Goal: Task Accomplishment & Management: Manage account settings

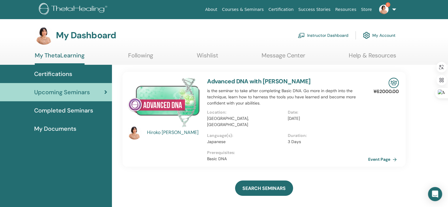
click at [377, 34] on link "My Account" at bounding box center [379, 35] width 33 height 13
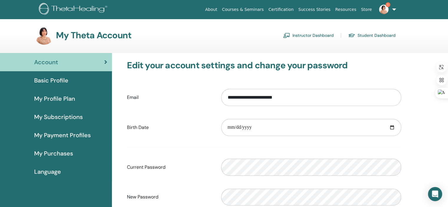
click at [309, 36] on link "Instructor Dashboard" at bounding box center [308, 35] width 51 height 9
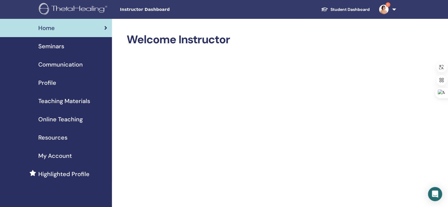
click at [386, 10] on img at bounding box center [383, 9] width 9 height 9
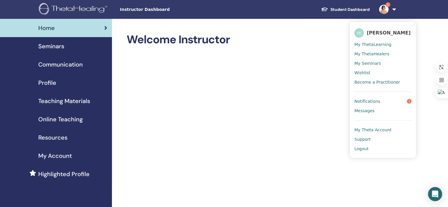
click at [365, 61] on span "My Seminars" at bounding box center [368, 63] width 27 height 5
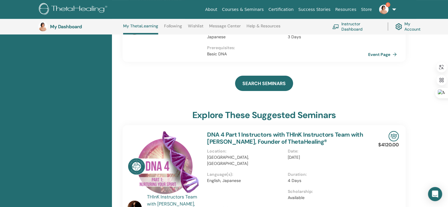
scroll to position [127, 0]
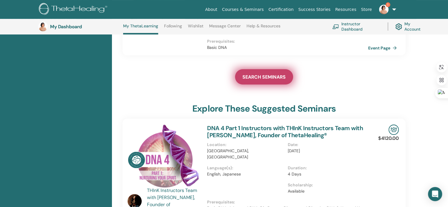
click at [261, 74] on span "SEARCH SEMINARS" at bounding box center [264, 77] width 43 height 6
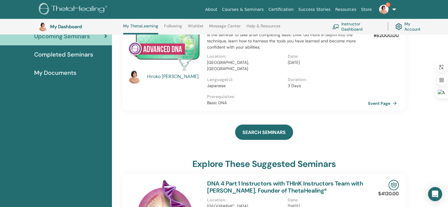
scroll to position [59, 0]
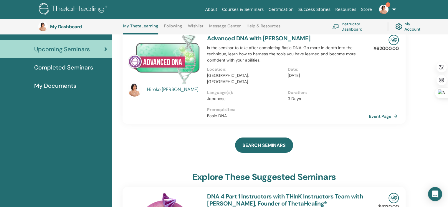
click at [379, 112] on link "Event Page" at bounding box center [384, 116] width 31 height 9
click at [346, 27] on link "Instructor Dashboard" at bounding box center [356, 26] width 48 height 13
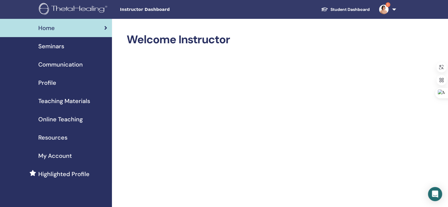
click at [57, 47] on span "Seminars" at bounding box center [51, 46] width 26 height 9
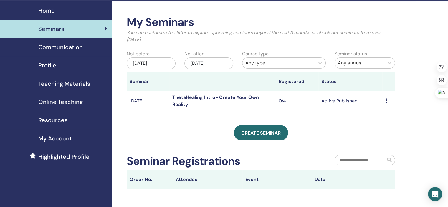
scroll to position [18, 0]
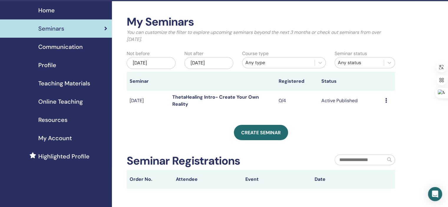
click at [385, 101] on icon at bounding box center [386, 100] width 2 height 5
click at [375, 113] on link "Edit" at bounding box center [374, 115] width 9 height 6
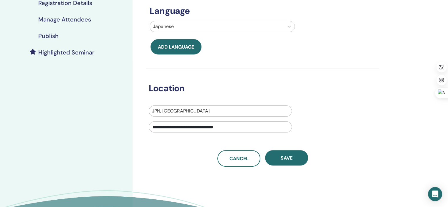
scroll to position [136, 0]
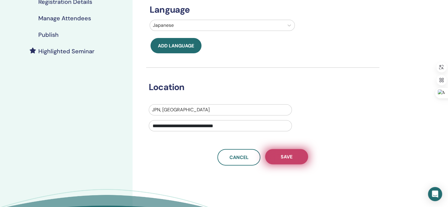
click at [279, 157] on button "Save" at bounding box center [286, 156] width 43 height 15
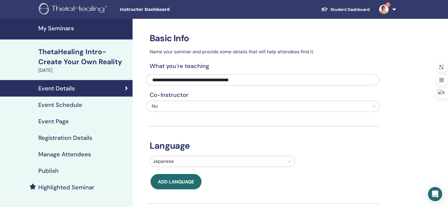
click at [79, 106] on h4 "Event Schedule" at bounding box center [60, 104] width 44 height 7
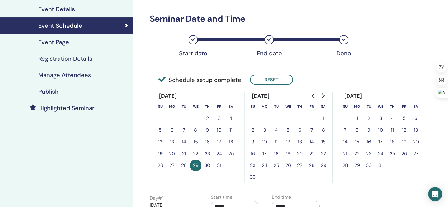
scroll to position [81, 0]
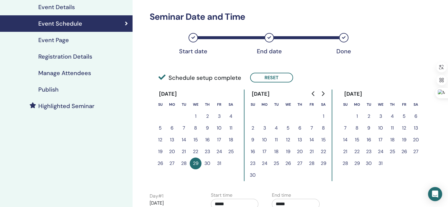
click at [217, 163] on button "31" at bounding box center [219, 164] width 12 height 12
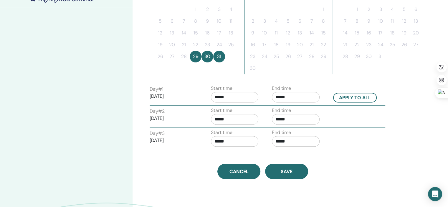
scroll to position [190, 0]
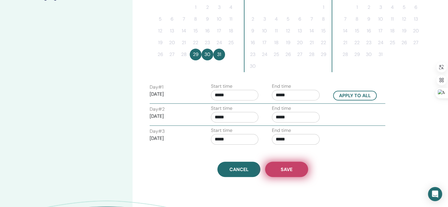
click at [277, 165] on button "Save" at bounding box center [286, 169] width 43 height 15
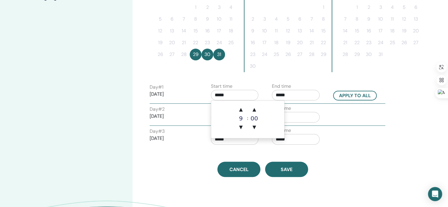
click at [221, 93] on input "*****" at bounding box center [235, 95] width 48 height 11
click at [243, 111] on span "▲" at bounding box center [241, 110] width 12 height 12
type input "*****"
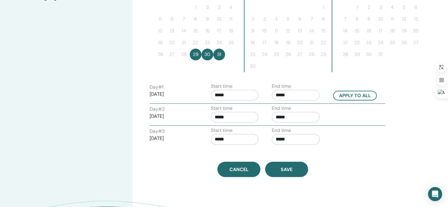
click at [344, 162] on div "Cancel Save" at bounding box center [262, 169] width 233 height 15
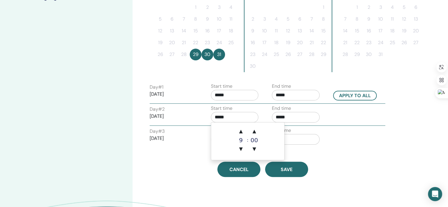
click at [232, 118] on input "*****" at bounding box center [235, 117] width 48 height 11
click at [242, 130] on span "▲" at bounding box center [241, 132] width 12 height 12
type input "*****"
click at [327, 151] on div "Time Zone (GMT+9) [GEOGRAPHIC_DATA]/[GEOGRAPHIC_DATA] Seminar Date and Time Sta…" at bounding box center [262, 2] width 233 height 349
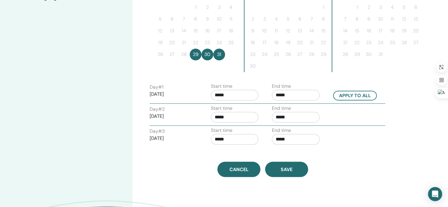
click at [223, 135] on input "*****" at bounding box center [235, 139] width 48 height 11
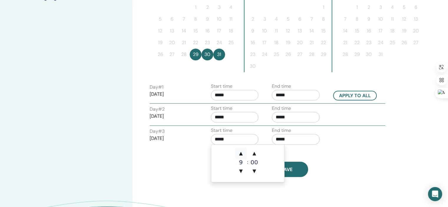
click at [242, 150] on span "▲" at bounding box center [241, 154] width 12 height 12
type input "*****"
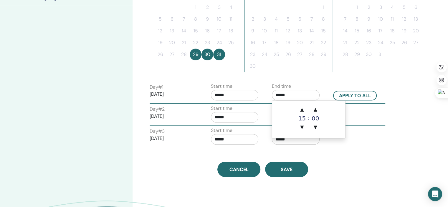
click at [304, 95] on input "*****" at bounding box center [296, 95] width 48 height 11
click at [303, 127] on span "▼" at bounding box center [302, 127] width 12 height 12
click at [303, 111] on span "▲" at bounding box center [302, 110] width 12 height 12
type input "*****"
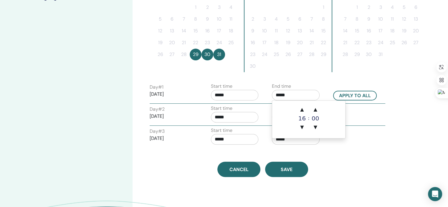
click at [349, 151] on div "Time Zone (GMT+9) Asia/Tokyo Seminar Date and Time Start date End date Done Sch…" at bounding box center [262, 2] width 233 height 349
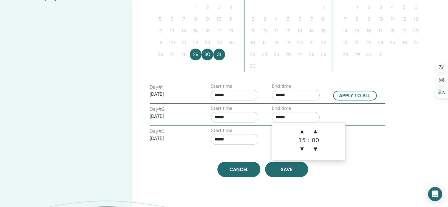
click at [283, 115] on input "*****" at bounding box center [296, 117] width 48 height 11
click at [301, 131] on span "▲" at bounding box center [302, 132] width 12 height 12
type input "*****"
click at [362, 167] on div "Cancel Save" at bounding box center [262, 169] width 233 height 15
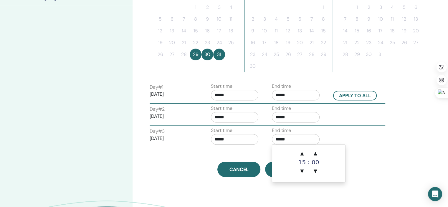
click at [287, 138] on input "*****" at bounding box center [296, 139] width 48 height 11
click at [304, 151] on span "▲" at bounding box center [302, 154] width 12 height 12
type input "*****"
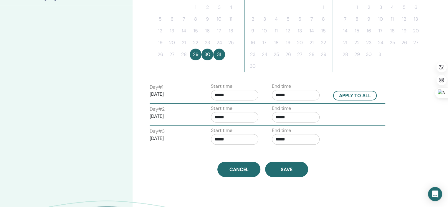
drag, startPoint x: 370, startPoint y: 170, endPoint x: 428, endPoint y: 147, distance: 62.2
click at [371, 170] on div "Cancel Save" at bounding box center [262, 169] width 233 height 15
click at [353, 95] on button "Apply to all" at bounding box center [355, 96] width 44 height 10
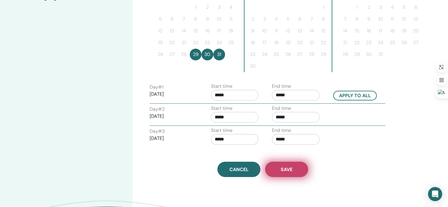
click at [287, 167] on span "Save" at bounding box center [287, 170] width 12 height 6
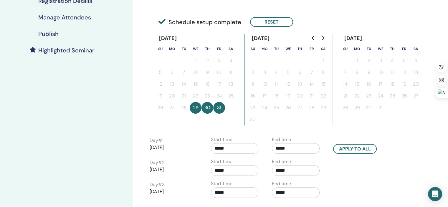
scroll to position [67, 0]
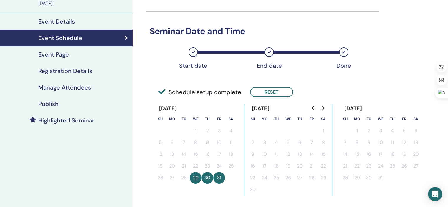
click at [88, 89] on h4 "Manage Attendees" at bounding box center [64, 87] width 53 height 7
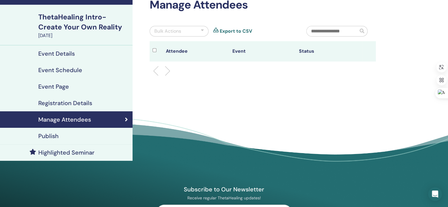
scroll to position [19, 0]
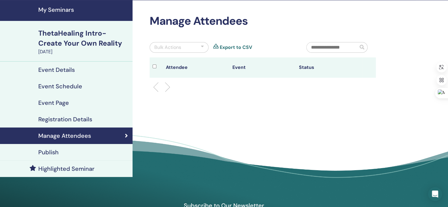
click at [74, 88] on h4 "Event Schedule" at bounding box center [60, 86] width 44 height 7
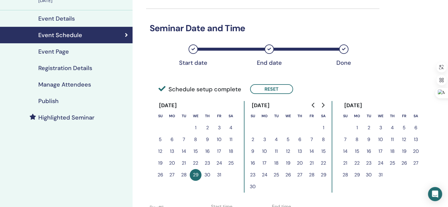
scroll to position [84, 0]
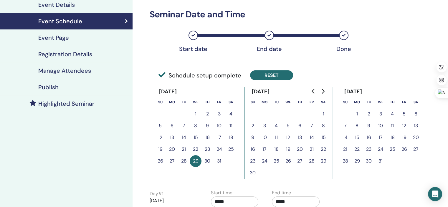
click at [268, 77] on button "Reset" at bounding box center [271, 75] width 43 height 10
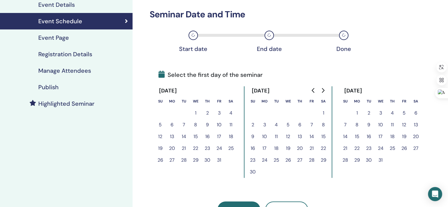
click at [196, 160] on button "29" at bounding box center [196, 160] width 12 height 12
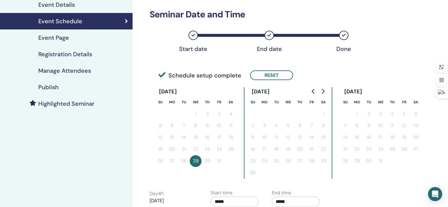
click at [267, 34] on div "End date" at bounding box center [269, 35] width 9 height 9
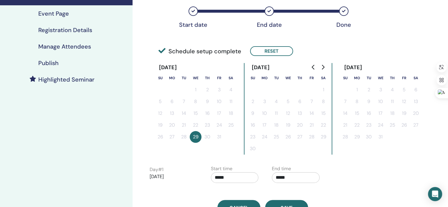
scroll to position [106, 0]
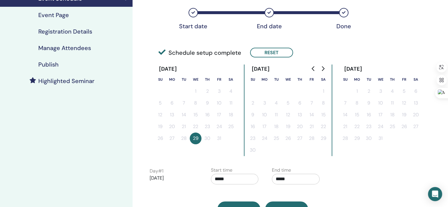
click at [267, 13] on div "End date" at bounding box center [269, 12] width 9 height 9
click at [279, 53] on button "Reset" at bounding box center [271, 53] width 43 height 10
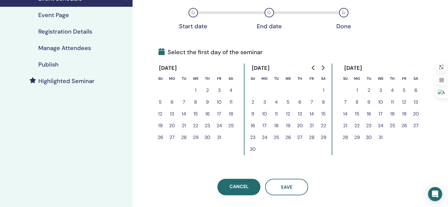
click at [195, 135] on button "29" at bounding box center [196, 138] width 12 height 12
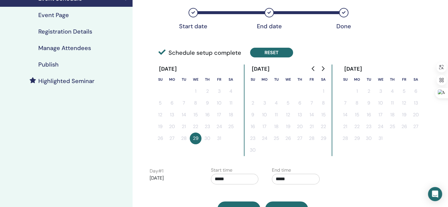
click at [270, 53] on button "Reset" at bounding box center [271, 53] width 43 height 10
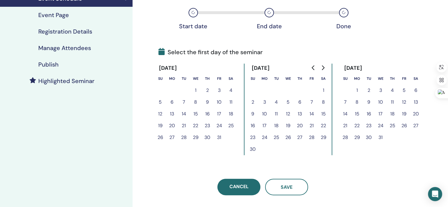
click at [195, 137] on button "29" at bounding box center [196, 138] width 12 height 12
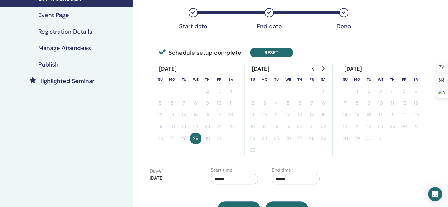
click at [268, 53] on button "Reset" at bounding box center [271, 53] width 43 height 10
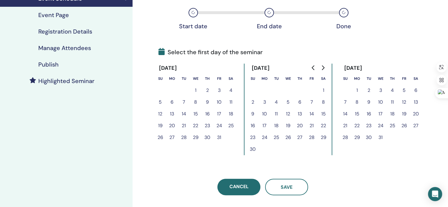
click at [193, 135] on button "29" at bounding box center [196, 138] width 12 height 12
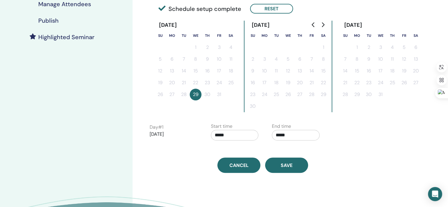
scroll to position [161, 0]
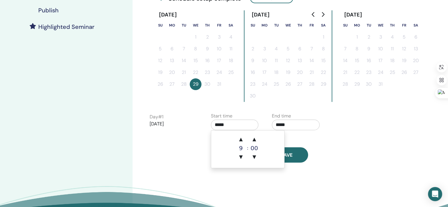
click at [230, 124] on input "*****" at bounding box center [235, 125] width 48 height 11
click at [242, 138] on span "▲" at bounding box center [241, 140] width 12 height 12
type input "*****"
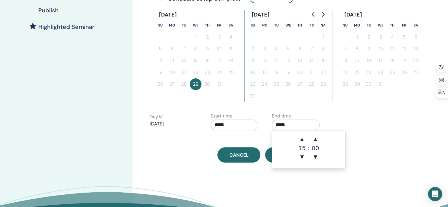
click at [290, 122] on input "*****" at bounding box center [296, 125] width 48 height 11
click at [302, 139] on span "▲" at bounding box center [302, 140] width 12 height 12
type input "*****"
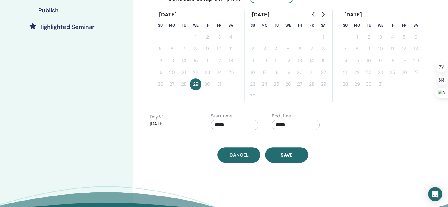
drag, startPoint x: 370, startPoint y: 139, endPoint x: 371, endPoint y: 143, distance: 3.5
click at [371, 140] on div "Time Zone (GMT+9) Asia/Tokyo Seminar Date and Time Start date End date Done Sch…" at bounding box center [262, 10] width 233 height 304
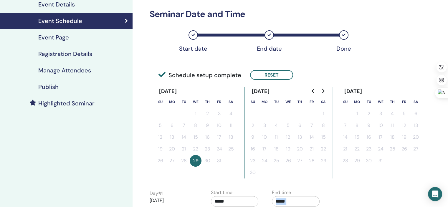
scroll to position [78, 0]
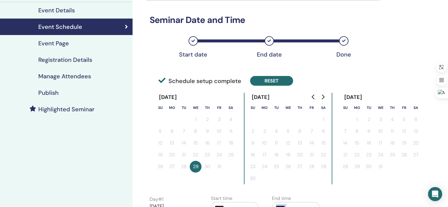
click at [259, 80] on button "Reset" at bounding box center [271, 81] width 43 height 10
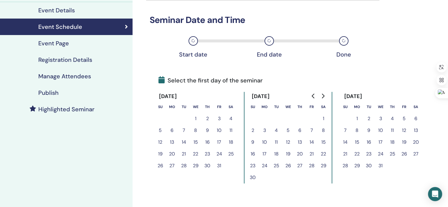
click at [193, 164] on button "29" at bounding box center [196, 166] width 12 height 12
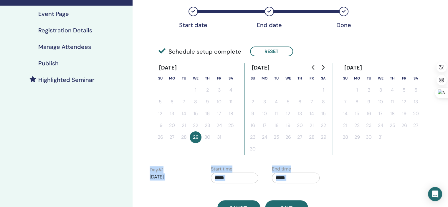
scroll to position [143, 0]
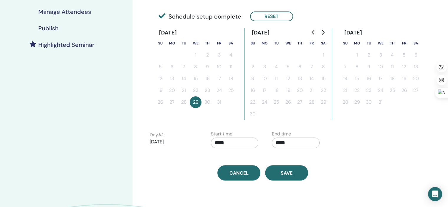
click at [162, 15] on icon at bounding box center [162, 15] width 7 height 7
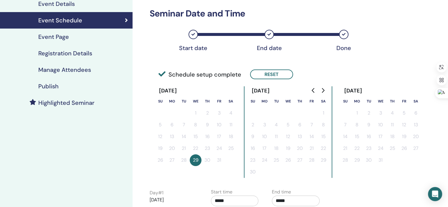
scroll to position [83, 0]
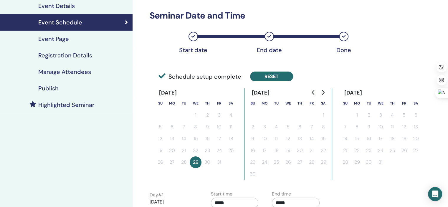
click at [272, 78] on button "Reset" at bounding box center [271, 77] width 43 height 10
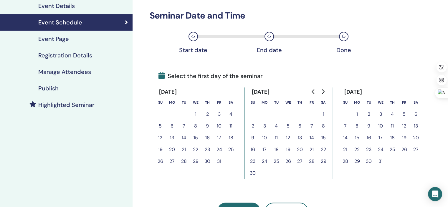
click at [192, 37] on icon at bounding box center [194, 37] width 4 height 4
click at [270, 37] on icon at bounding box center [270, 37] width 4 height 4
click at [345, 35] on icon at bounding box center [344, 37] width 4 height 4
click at [195, 161] on button "29" at bounding box center [196, 162] width 12 height 12
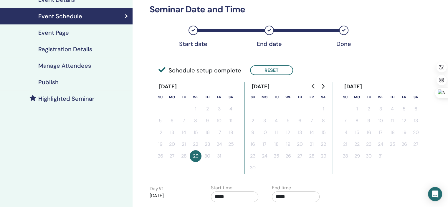
scroll to position [83, 0]
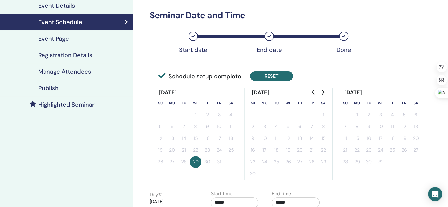
click at [273, 78] on button "Reset" at bounding box center [271, 76] width 43 height 10
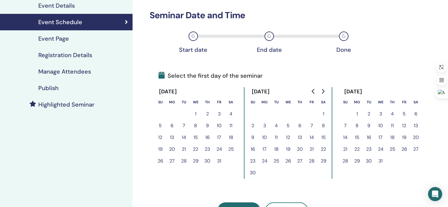
click at [195, 162] on button "29" at bounding box center [196, 161] width 12 height 12
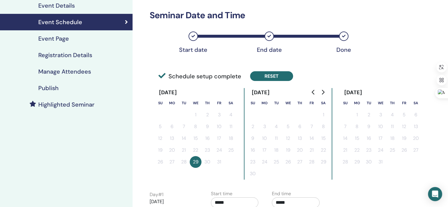
click at [267, 79] on button "Reset" at bounding box center [271, 76] width 43 height 10
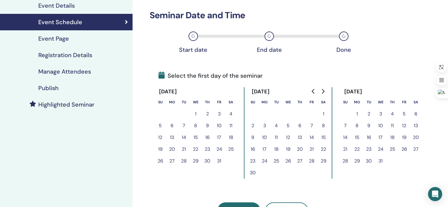
click at [193, 161] on button "29" at bounding box center [196, 161] width 12 height 12
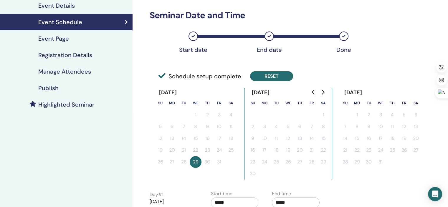
click at [269, 74] on button "Reset" at bounding box center [271, 76] width 43 height 10
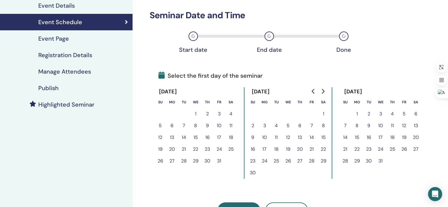
click at [196, 160] on button "29" at bounding box center [196, 161] width 12 height 12
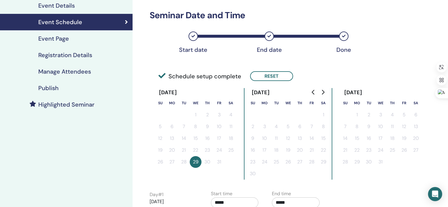
click at [65, 6] on h4 "Event Details" at bounding box center [56, 5] width 37 height 7
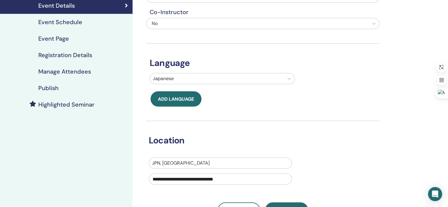
click at [80, 20] on h4 "Event Schedule" at bounding box center [60, 22] width 44 height 7
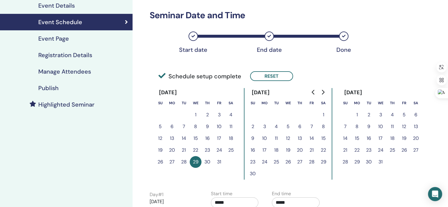
click at [218, 162] on button "31" at bounding box center [219, 162] width 12 height 12
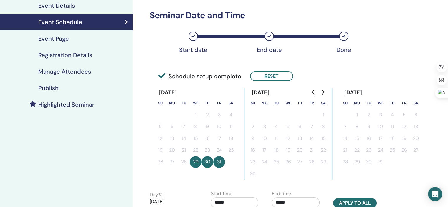
click at [360, 201] on button "Apply to all" at bounding box center [355, 203] width 44 height 10
drag, startPoint x: 447, startPoint y: 83, endPoint x: 451, endPoint y: 85, distance: 4.9
click at [448, 84] on html "Instructor Dashboard Student Dashboard 1 HI Hiroko Ito My ThetaLearning My Thet…" at bounding box center [224, 20] width 448 height 207
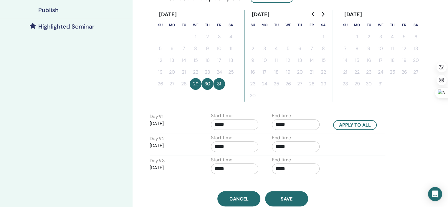
scroll to position [167, 0]
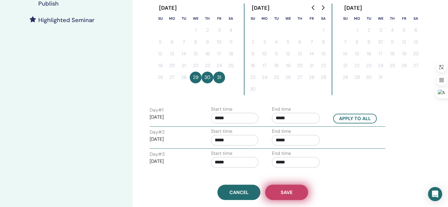
click at [288, 191] on span "Save" at bounding box center [287, 192] width 12 height 6
click at [285, 190] on span "Save" at bounding box center [287, 192] width 12 height 6
click at [295, 199] on button "Save" at bounding box center [286, 192] width 43 height 15
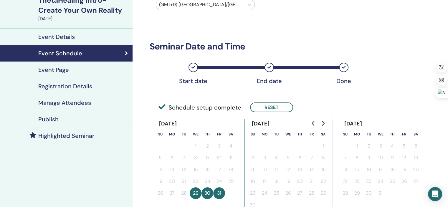
scroll to position [50, 0]
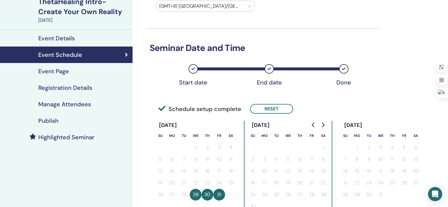
click at [89, 40] on div "Event Details" at bounding box center [66, 38] width 123 height 7
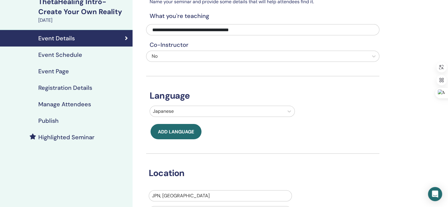
click at [79, 55] on h4 "Event Schedule" at bounding box center [60, 54] width 44 height 7
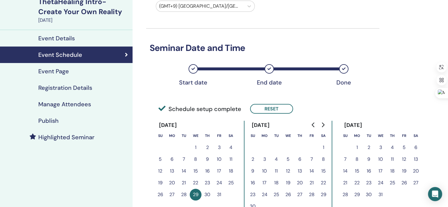
click at [315, 43] on h3 "Seminar Date and Time" at bounding box center [262, 48] width 233 height 11
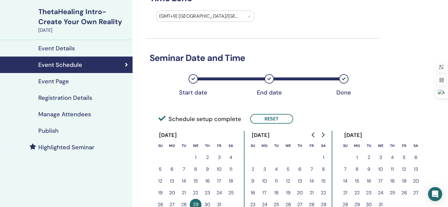
scroll to position [39, 0]
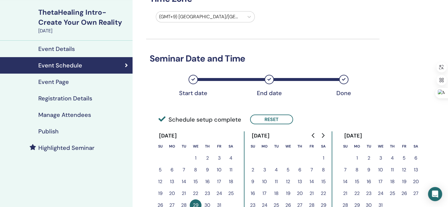
click at [83, 47] on div "Event Details" at bounding box center [66, 48] width 123 height 7
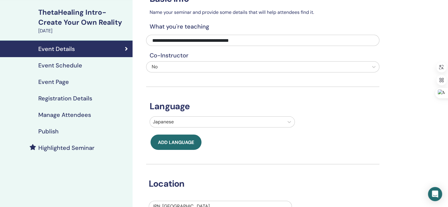
click at [72, 86] on link "Event Page" at bounding box center [66, 82] width 133 height 17
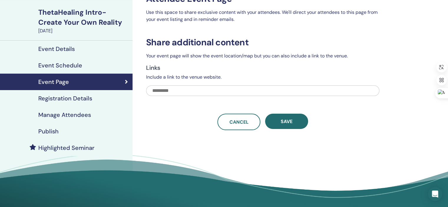
click at [74, 62] on h4 "Event Schedule" at bounding box center [60, 65] width 44 height 7
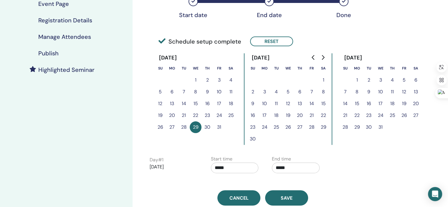
scroll to position [130, 0]
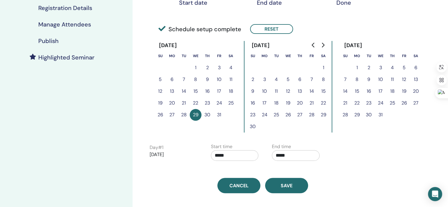
click at [223, 154] on input "*****" at bounding box center [235, 155] width 48 height 11
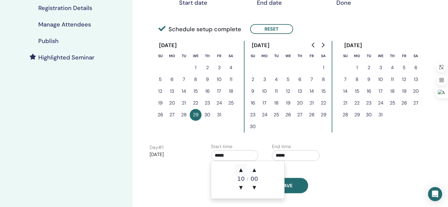
click at [240, 171] on span "▲" at bounding box center [241, 170] width 12 height 12
type input "*****"
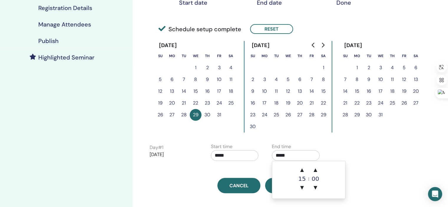
click at [291, 154] on input "*****" at bounding box center [296, 155] width 48 height 11
click at [301, 169] on span "▲" at bounding box center [302, 170] width 12 height 12
type input "*****"
click at [385, 155] on div "Day # 1 2025/10/29 Start time ***** End time *****" at bounding box center [267, 153] width 245 height 21
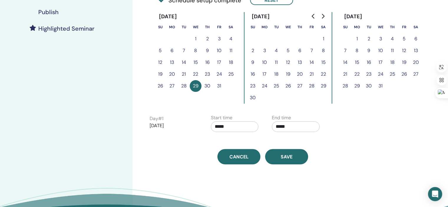
scroll to position [147, 0]
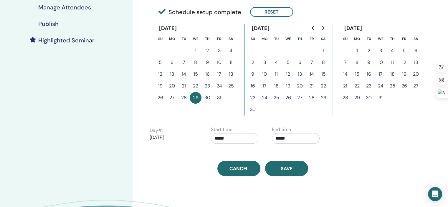
click at [218, 96] on button "31" at bounding box center [219, 98] width 12 height 12
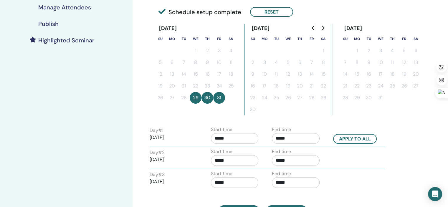
click at [218, 96] on button "31" at bounding box center [219, 98] width 12 height 12
click at [365, 139] on button "Apply to all" at bounding box center [355, 139] width 44 height 10
type input "*****"
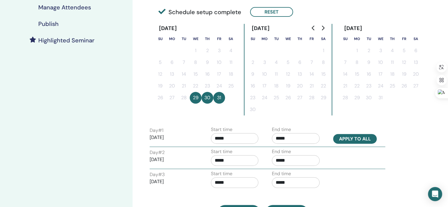
type input "*****"
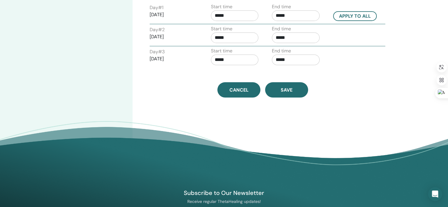
scroll to position [272, 0]
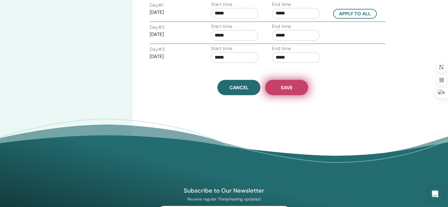
click at [284, 85] on span "Save" at bounding box center [287, 88] width 12 height 6
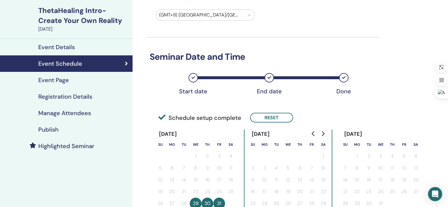
scroll to position [46, 0]
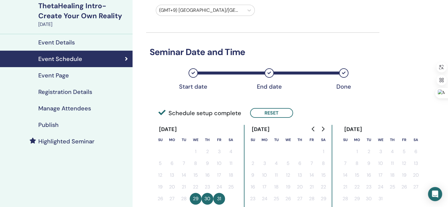
click at [67, 76] on h4 "Event Page" at bounding box center [53, 75] width 31 height 7
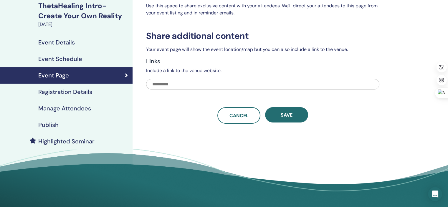
click at [82, 108] on h4 "Manage Attendees" at bounding box center [64, 108] width 53 height 7
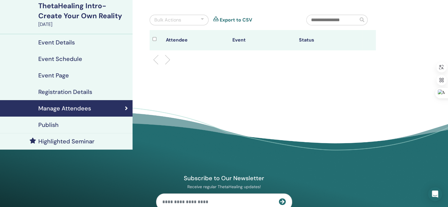
click at [321, 20] on input "text" at bounding box center [333, 20] width 52 height 10
paste input "**********"
type input "**********"
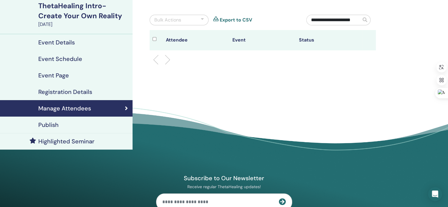
click at [366, 20] on span at bounding box center [365, 19] width 5 height 5
click at [361, 20] on span at bounding box center [365, 20] width 9 height 10
click at [324, 19] on input "**********" at bounding box center [334, 20] width 55 height 10
click at [365, 20] on span at bounding box center [365, 19] width 5 height 5
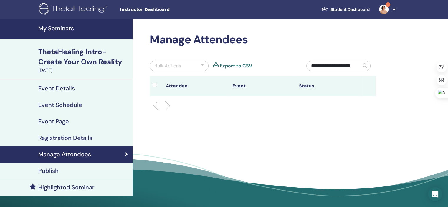
click at [69, 170] on div "Publish" at bounding box center [66, 170] width 123 height 7
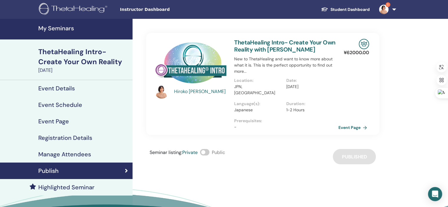
drag, startPoint x: 205, startPoint y: 146, endPoint x: 212, endPoint y: 146, distance: 7.1
click at [212, 149] on div "Seminar listing : Private Public" at bounding box center [187, 156] width 75 height 15
click at [210, 149] on span at bounding box center [204, 152] width 9 height 6
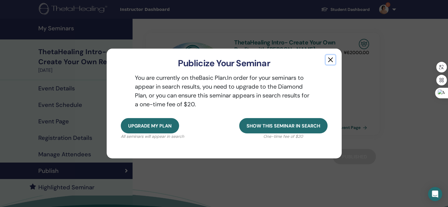
click at [328, 58] on button "button" at bounding box center [330, 59] width 9 height 9
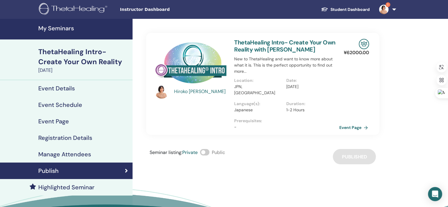
click at [352, 123] on link "Event Page" at bounding box center [355, 127] width 31 height 9
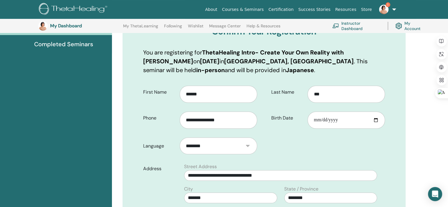
scroll to position [120, 0]
